Goal: Task Accomplishment & Management: Use online tool/utility

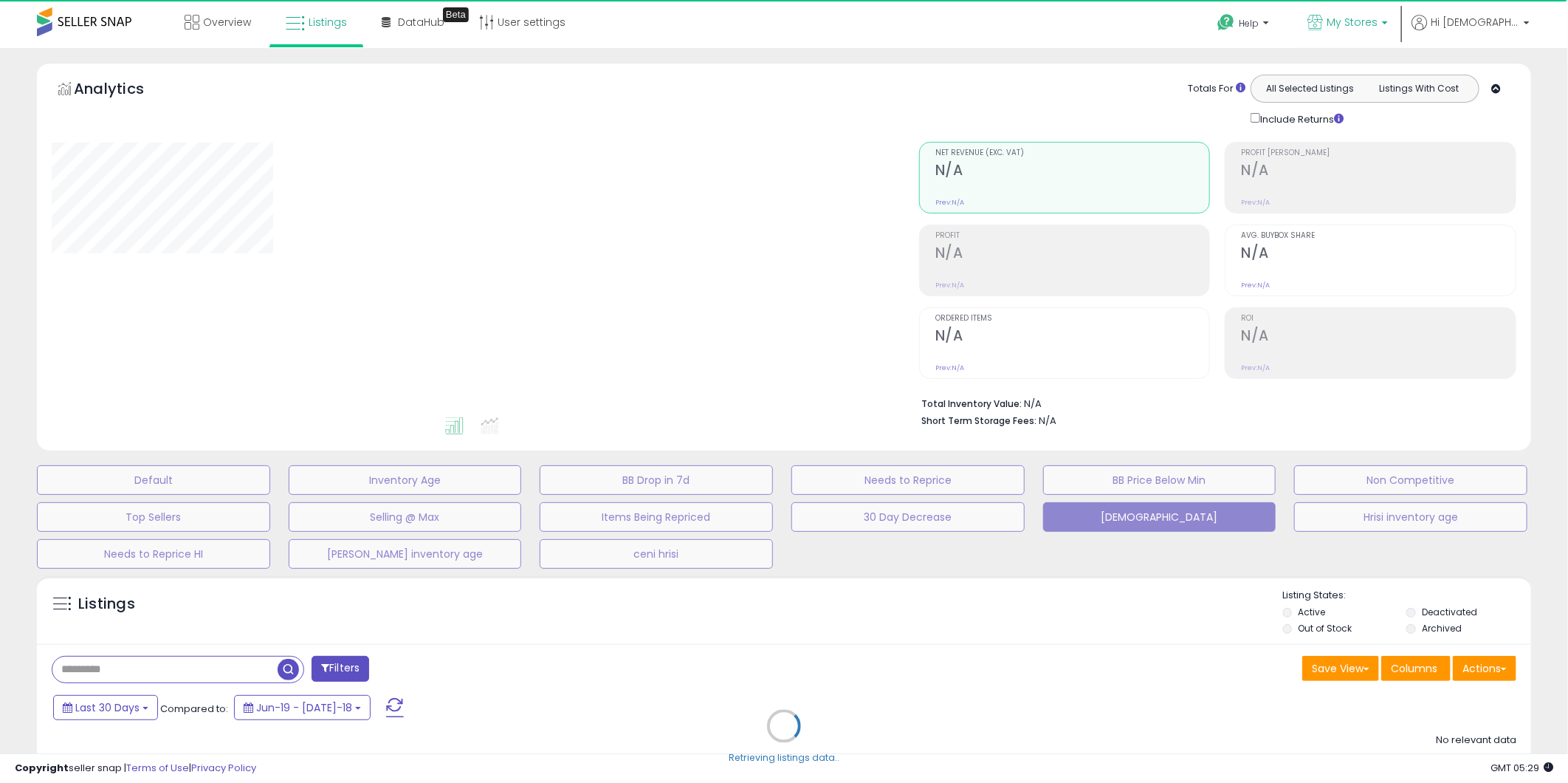
click at [1388, 23] on b at bounding box center [1384, 26] width 6 height 10
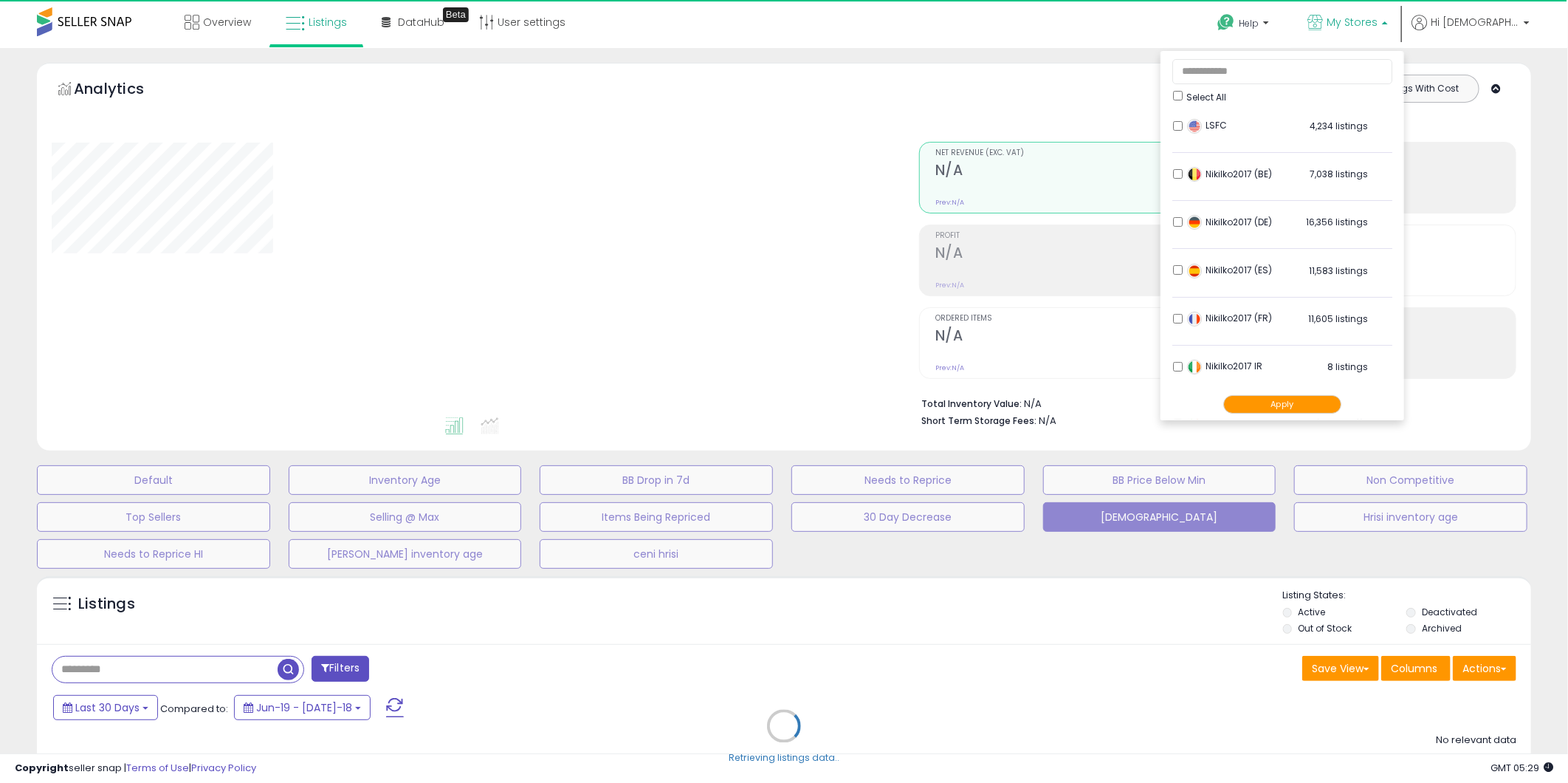
type input "**********"
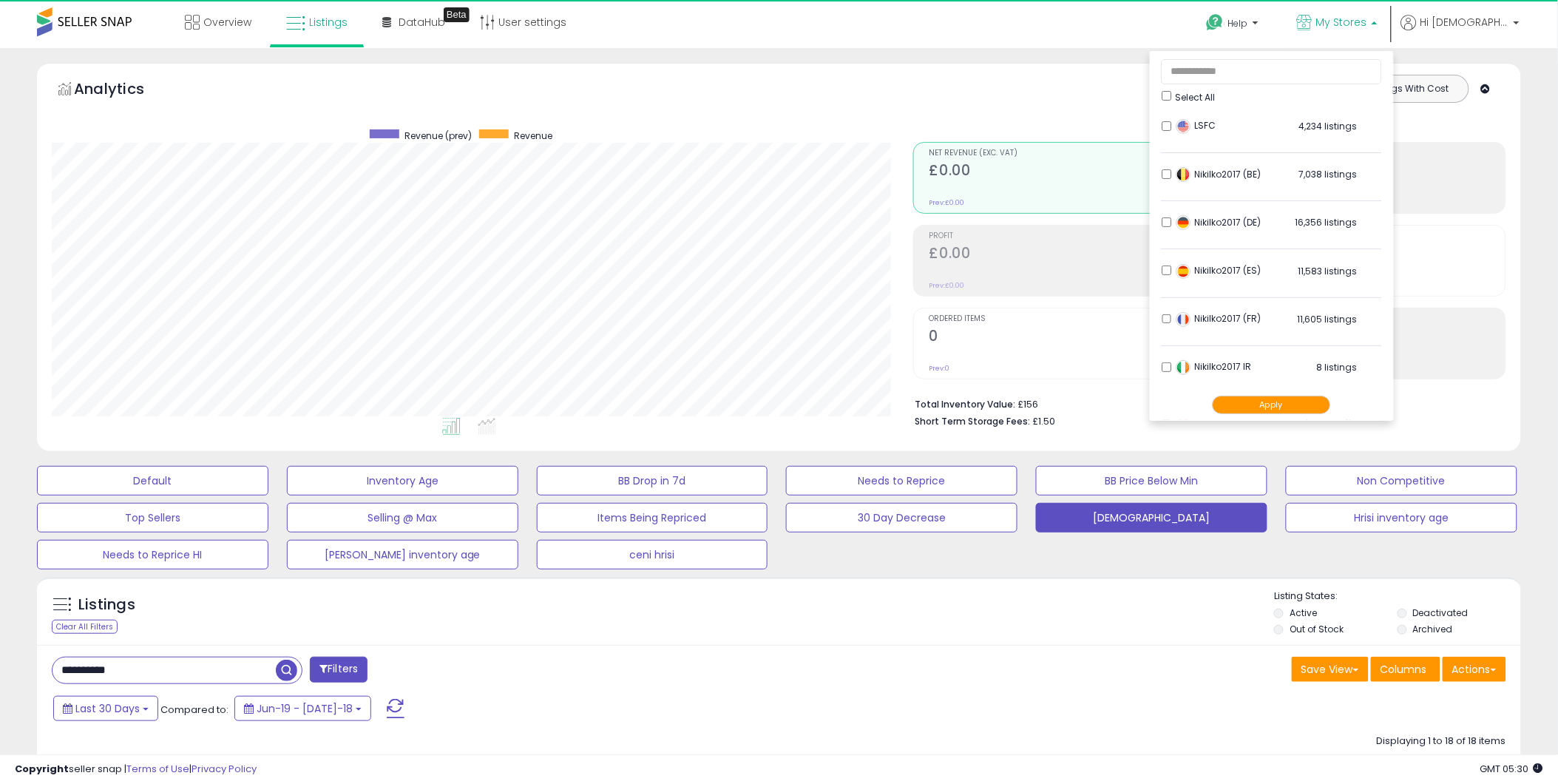
scroll to position [303, 862]
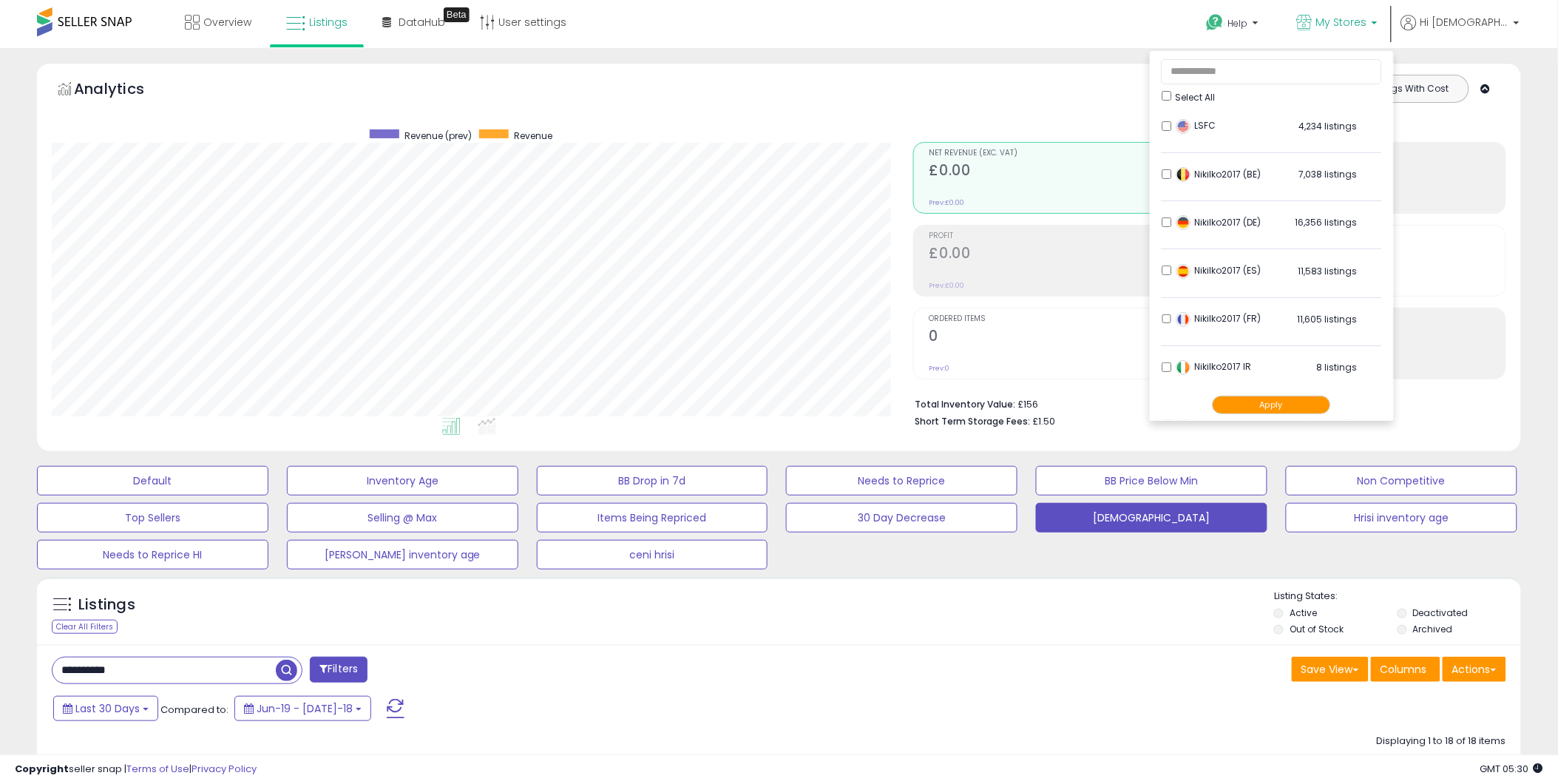
click at [1192, 120] on li "LSFC 4,234 listings" at bounding box center [1272, 130] width 220 height 46
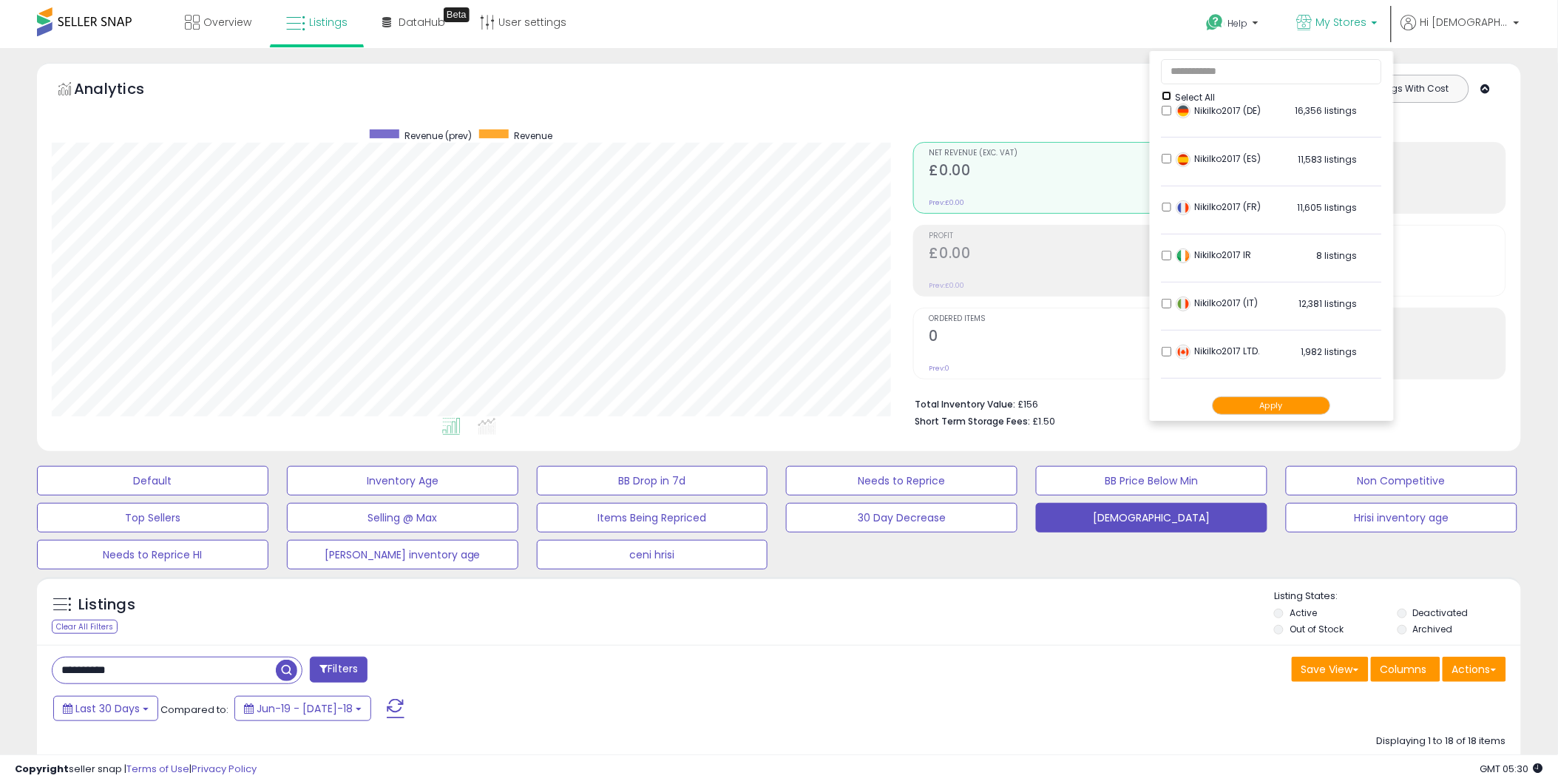
scroll to position [300, 0]
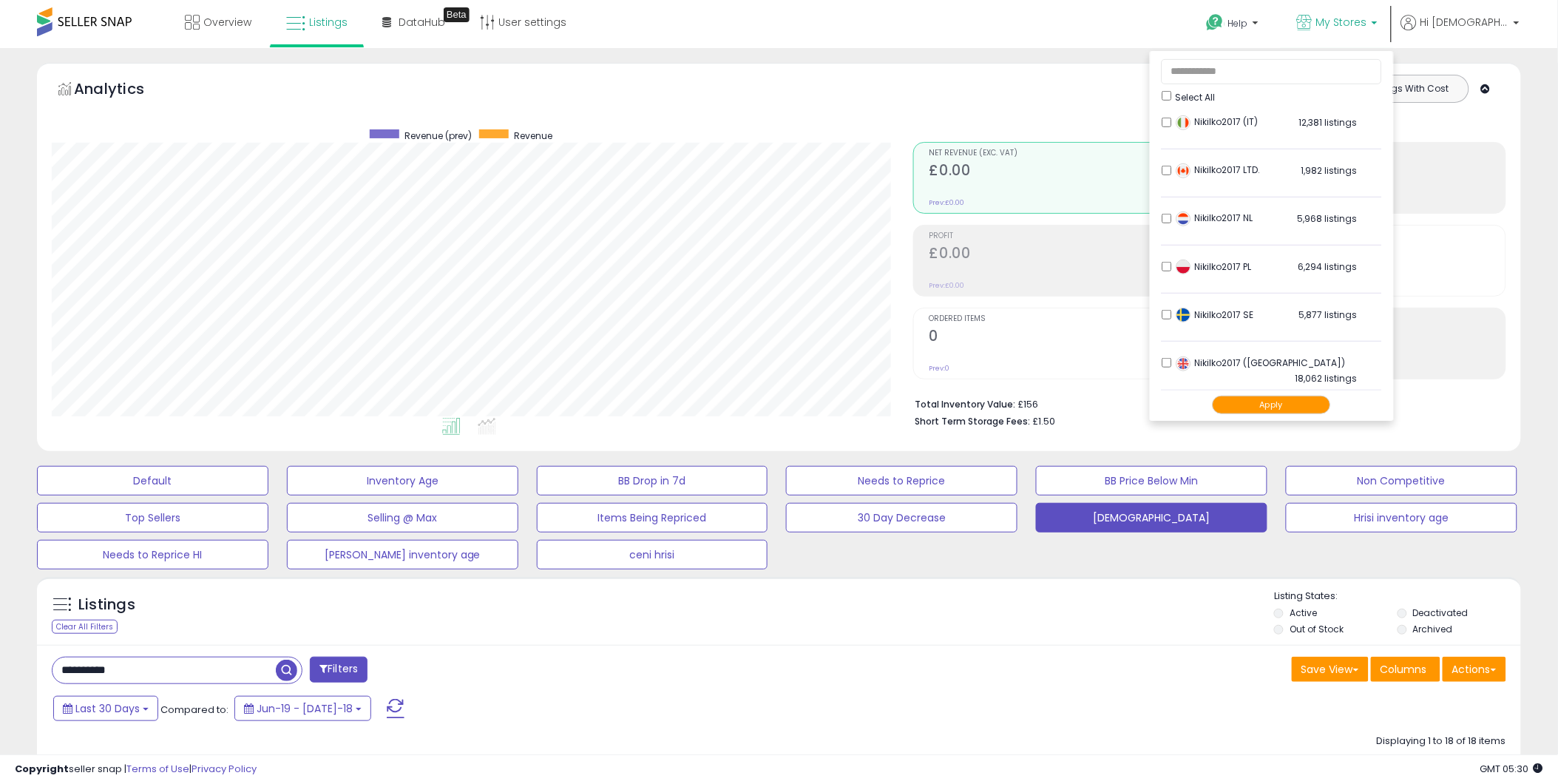
click at [1277, 400] on button "Apply" at bounding box center [1271, 404] width 118 height 18
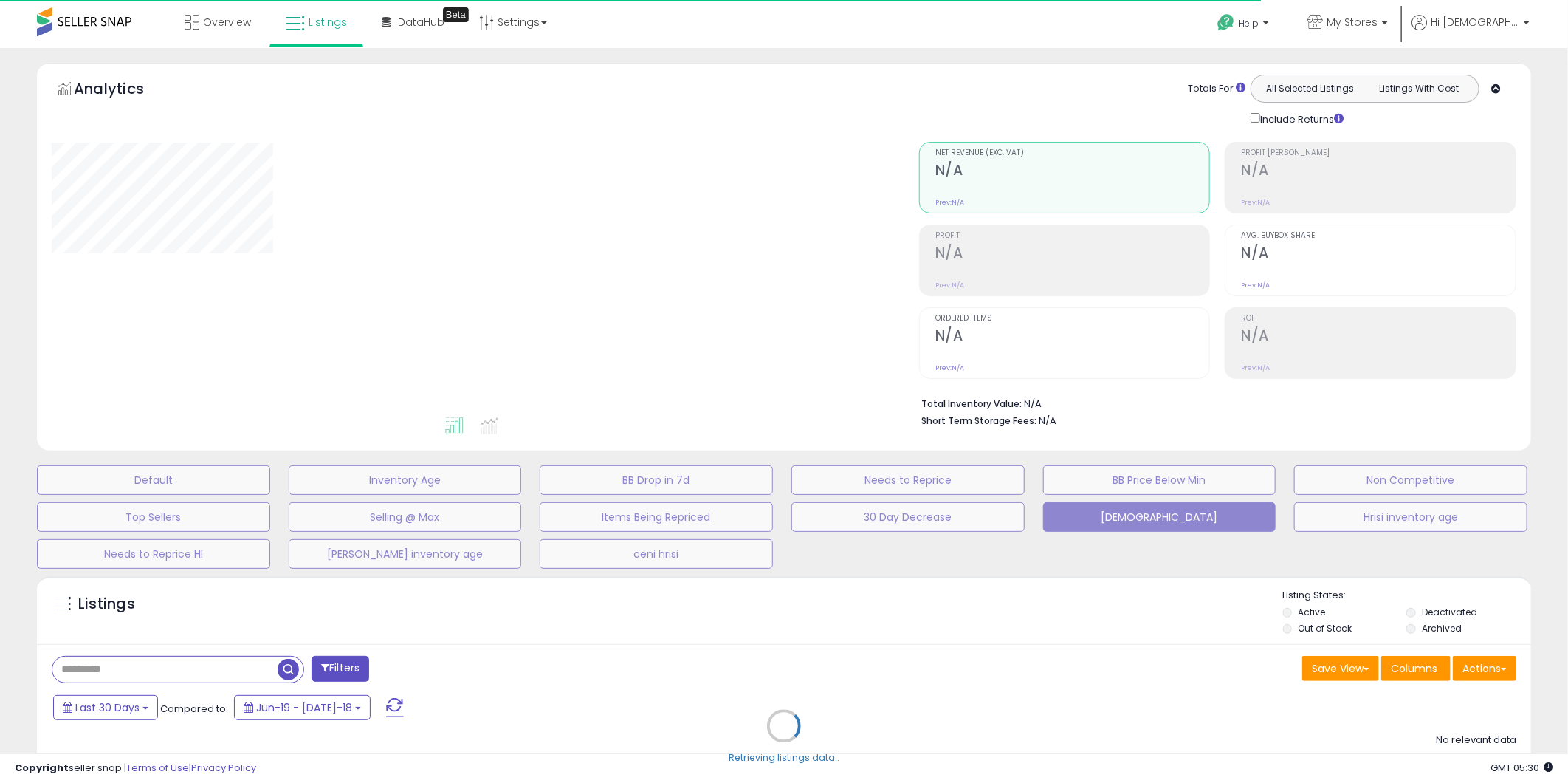
type input "**********"
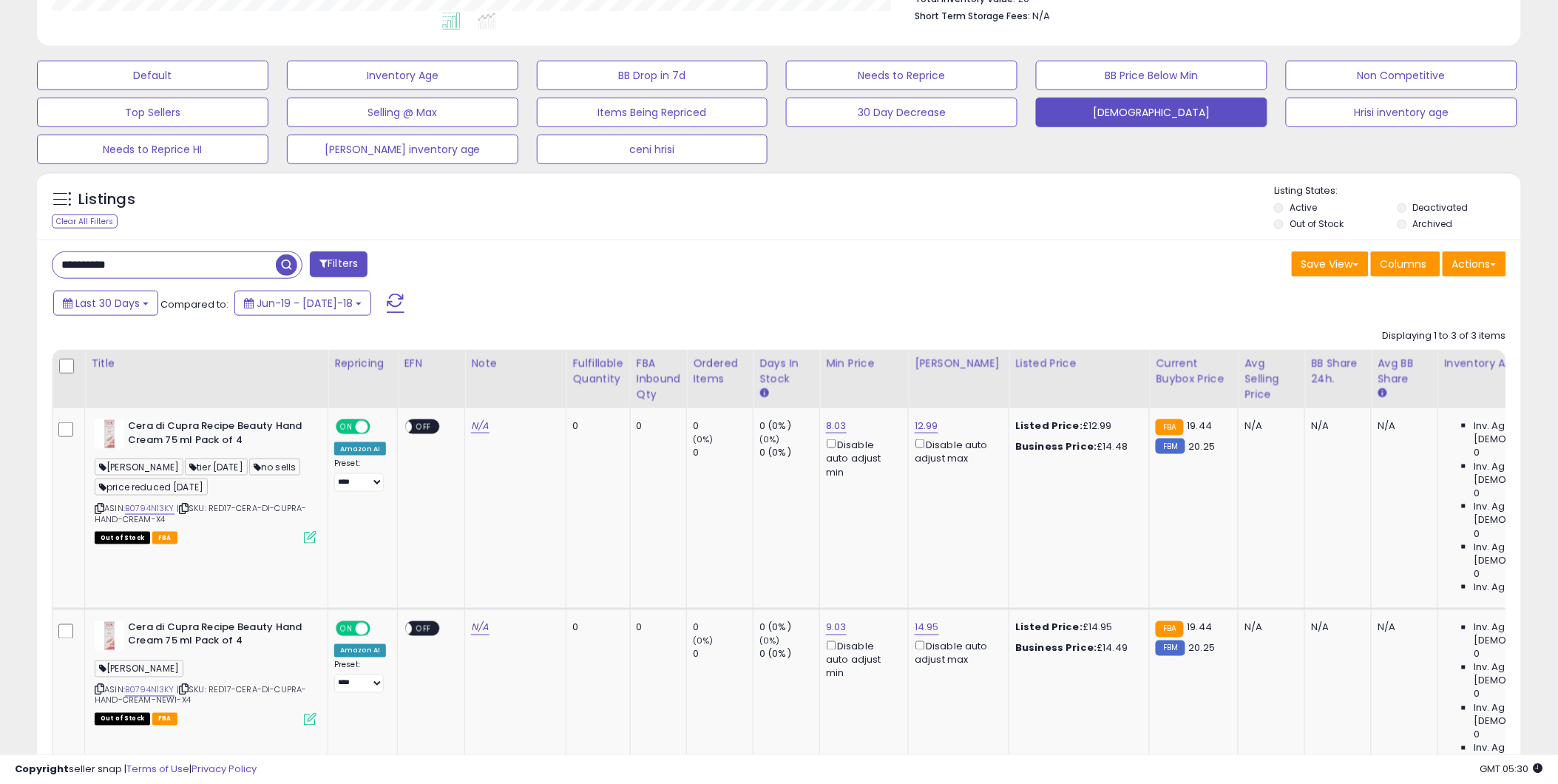
scroll to position [323, 0]
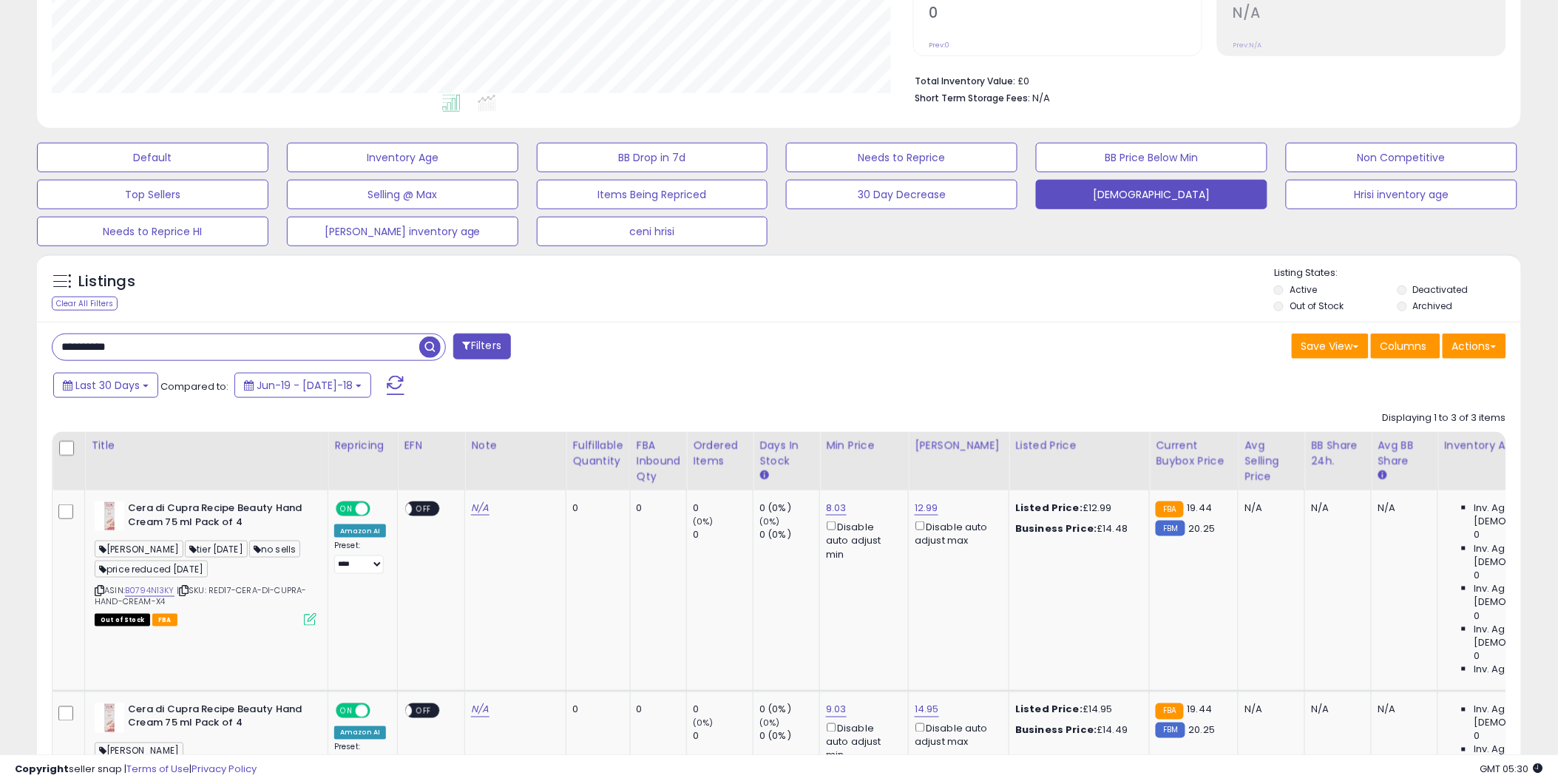
drag, startPoint x: 163, startPoint y: 347, endPoint x: 0, endPoint y: 369, distance: 164.5
click at [0, 369] on html "Unable to login Retrieving listings data.. has not yet accepted the Terms of Us…" at bounding box center [779, 68] width 1558 height 784
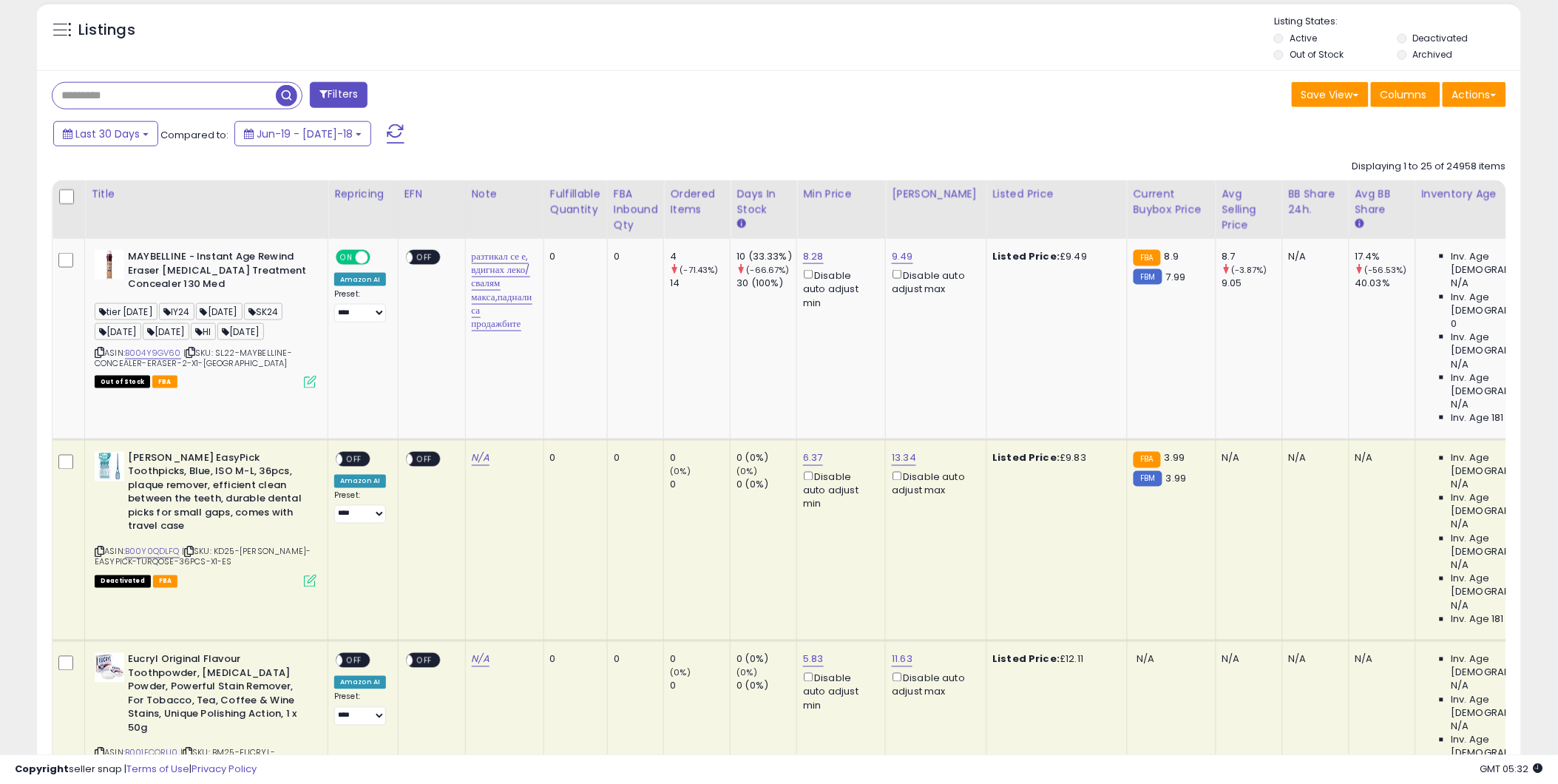
scroll to position [328, 0]
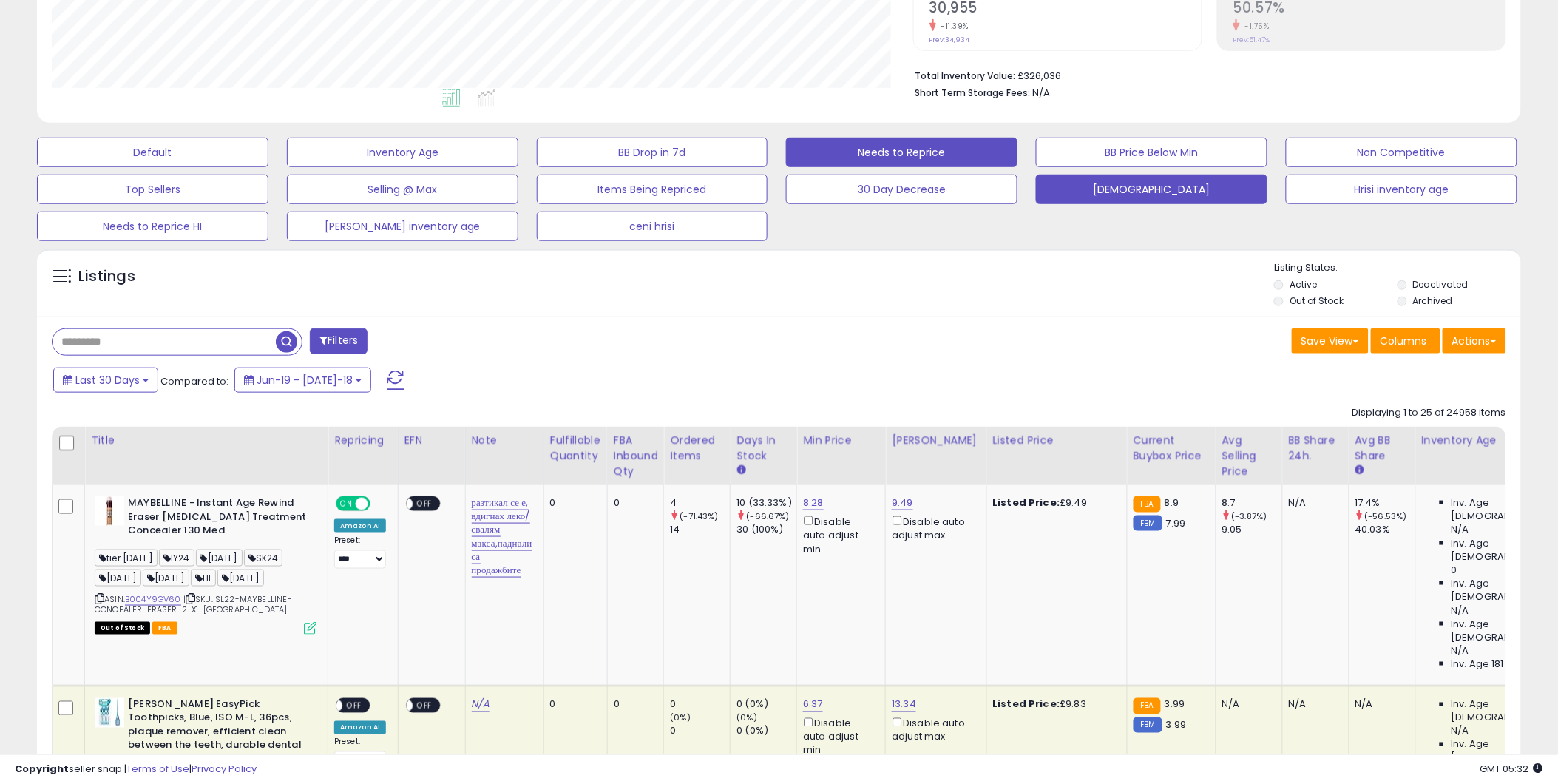
click at [269, 159] on button "Needs to Reprice" at bounding box center [153, 151] width 232 height 29
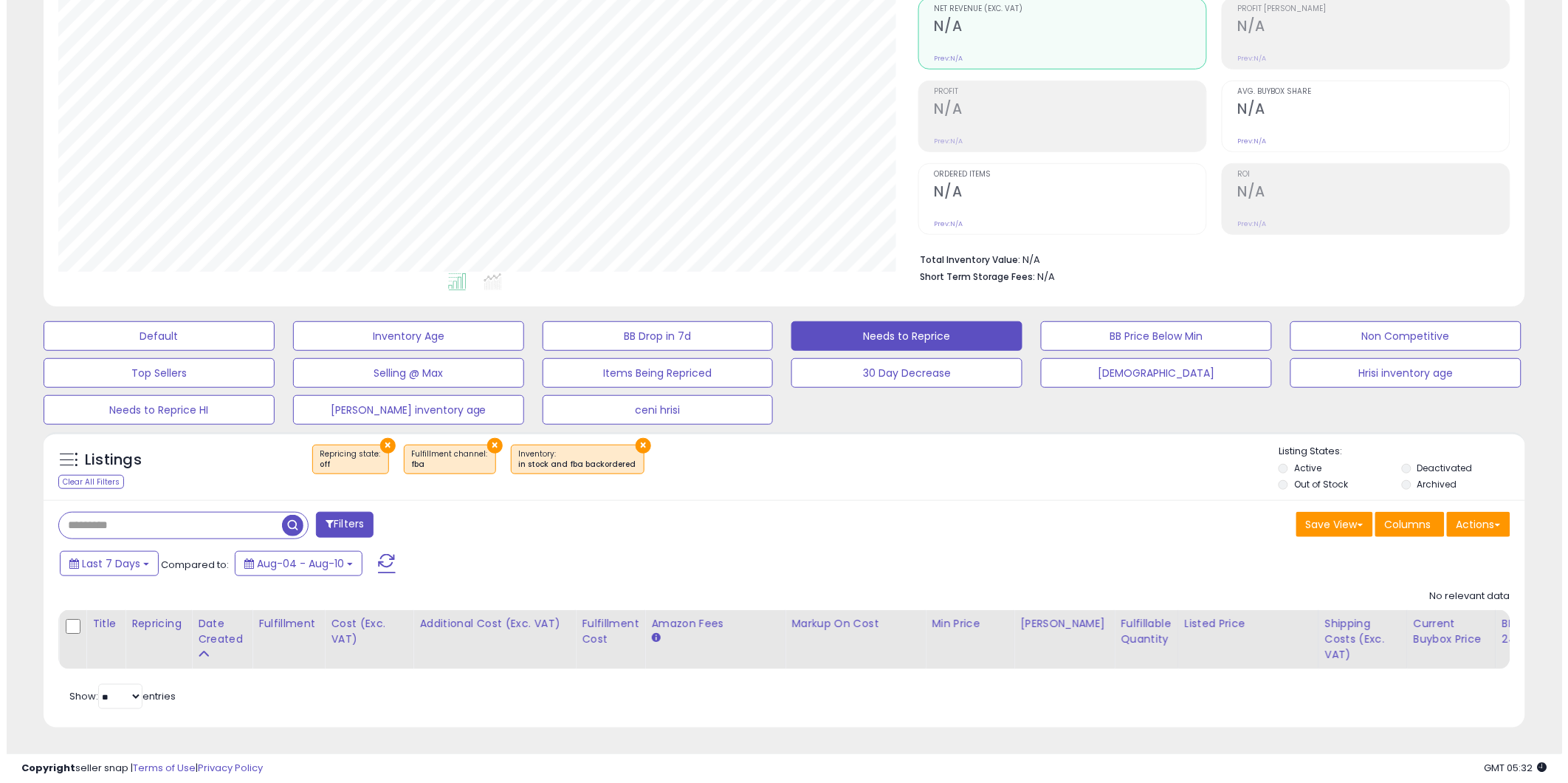
scroll to position [302, 860]
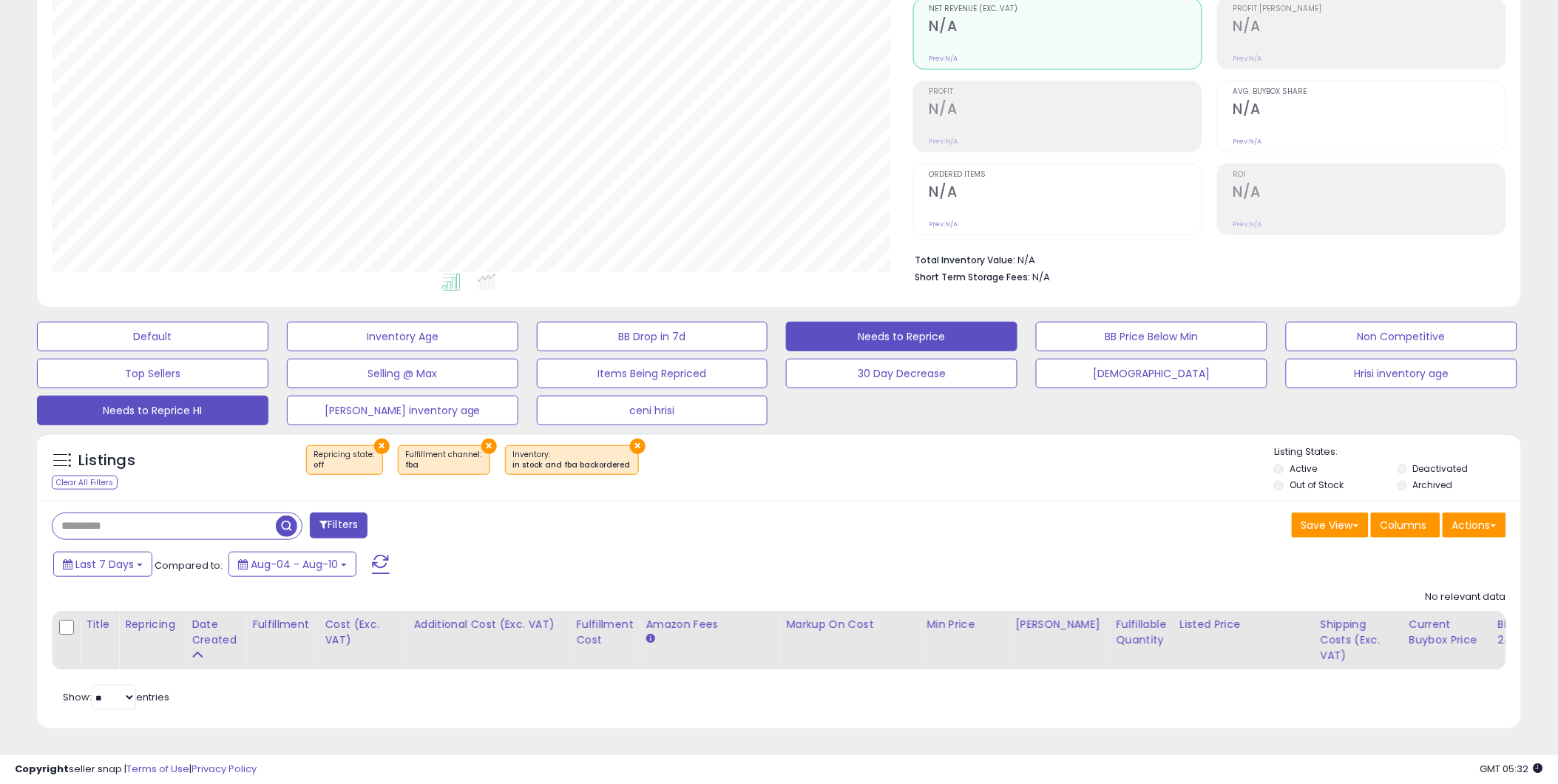
click at [193, 351] on button "Needs to Reprice HI" at bounding box center [153, 336] width 232 height 29
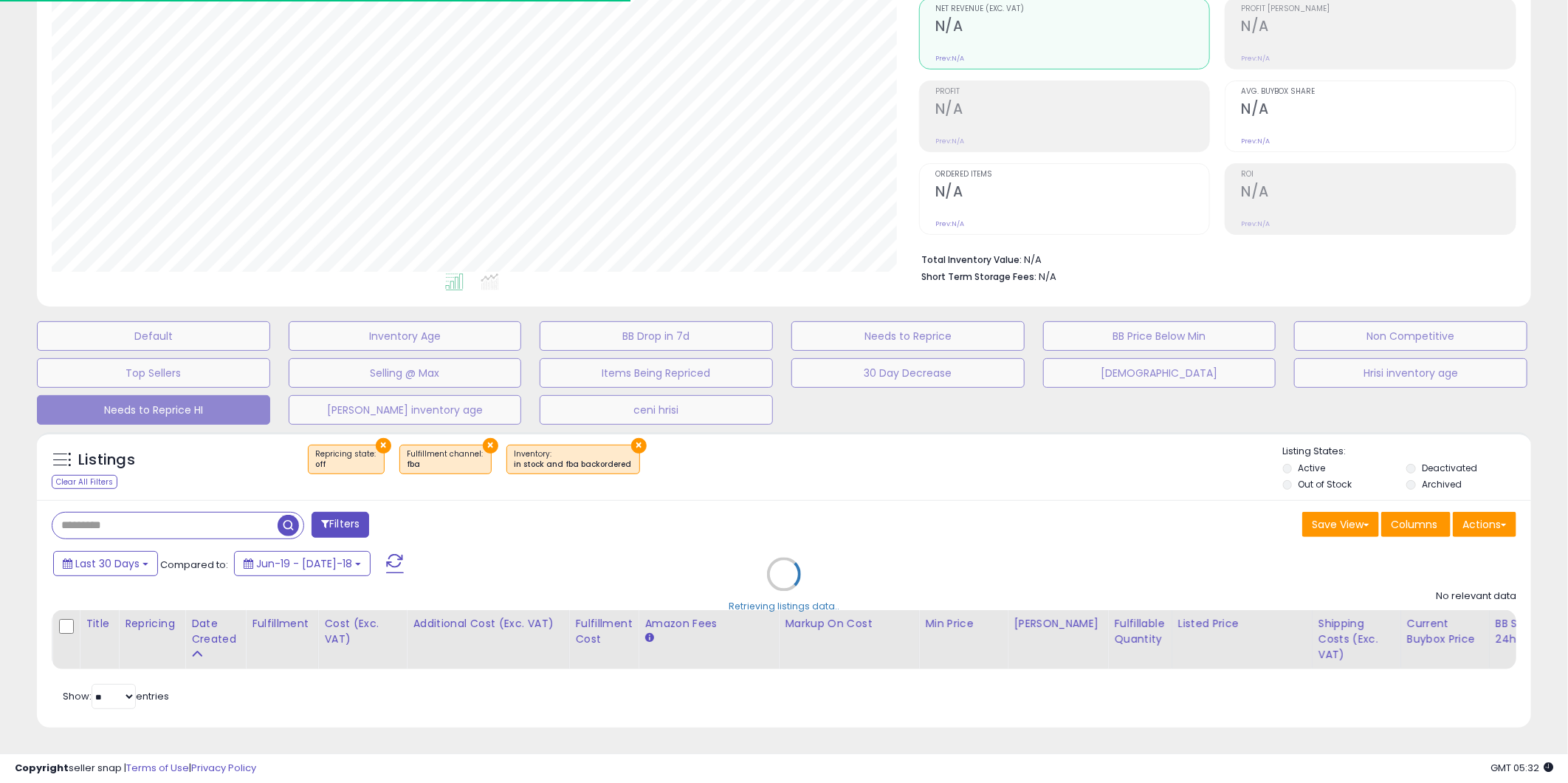
select select "**"
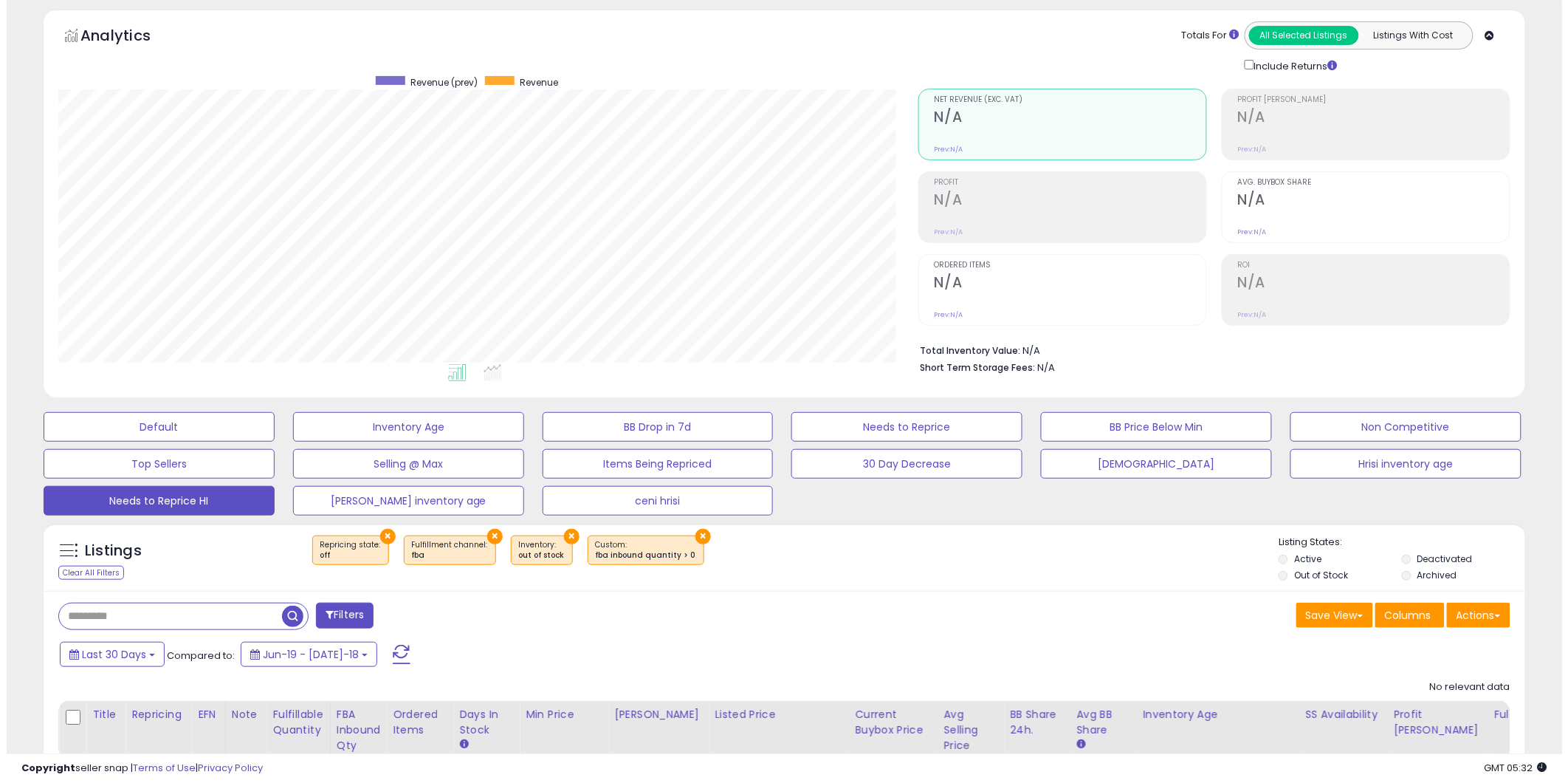
scroll to position [82, 0]
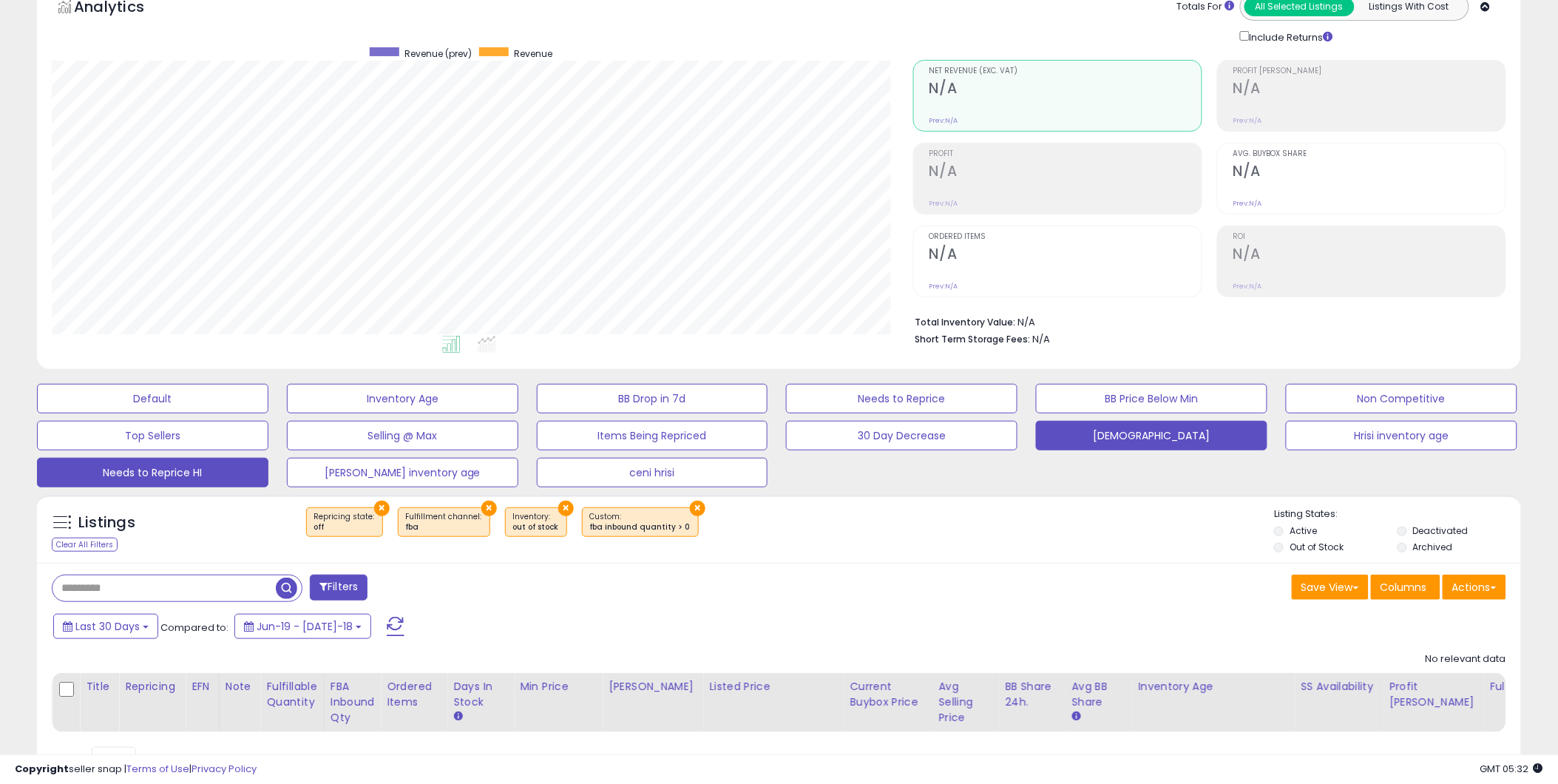
click at [269, 413] on button "[DEMOGRAPHIC_DATA]" at bounding box center [153, 398] width 232 height 29
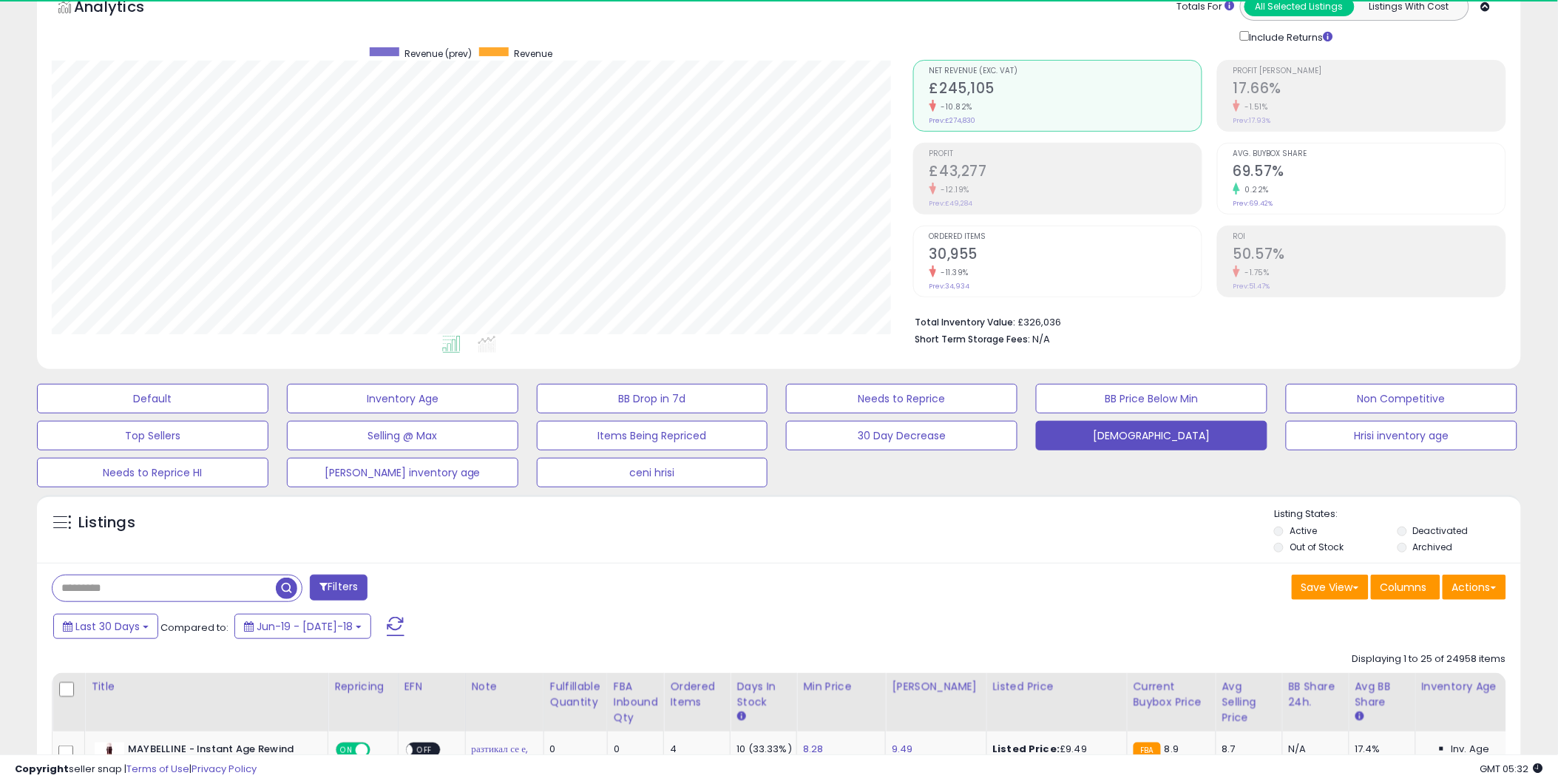
scroll to position [303, 862]
